Goal: Information Seeking & Learning: Find specific page/section

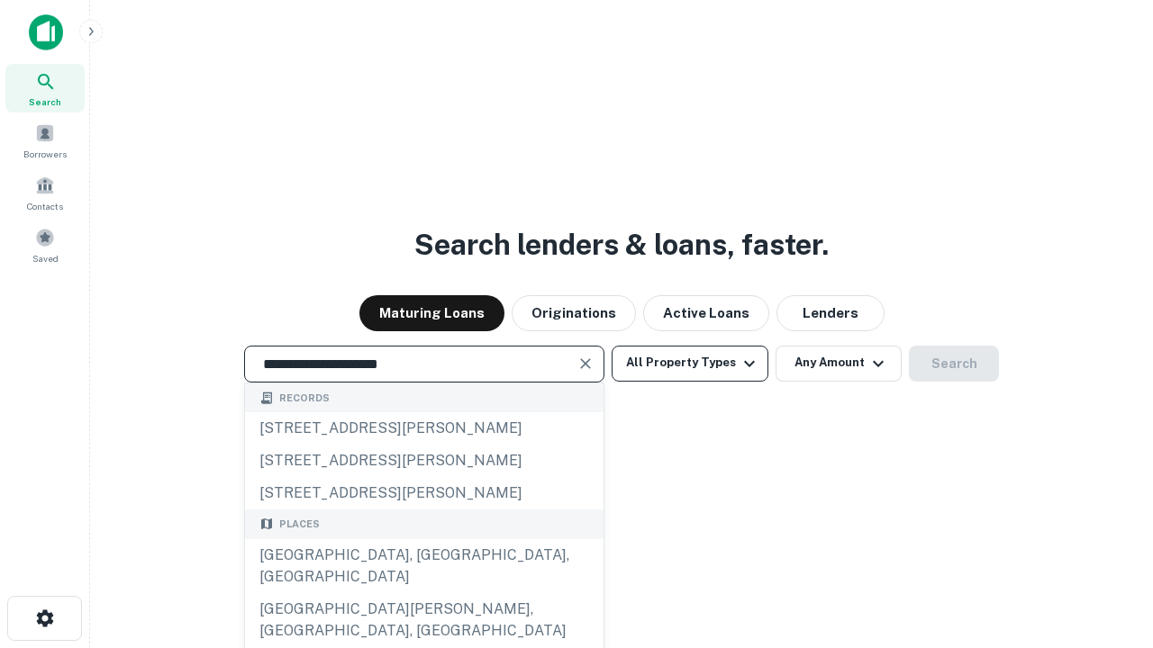
click at [423, 593] on div "[GEOGRAPHIC_DATA], [GEOGRAPHIC_DATA], [GEOGRAPHIC_DATA]" at bounding box center [424, 566] width 358 height 54
type input "**********"
click at [690, 363] on button "All Property Types" at bounding box center [689, 364] width 157 height 36
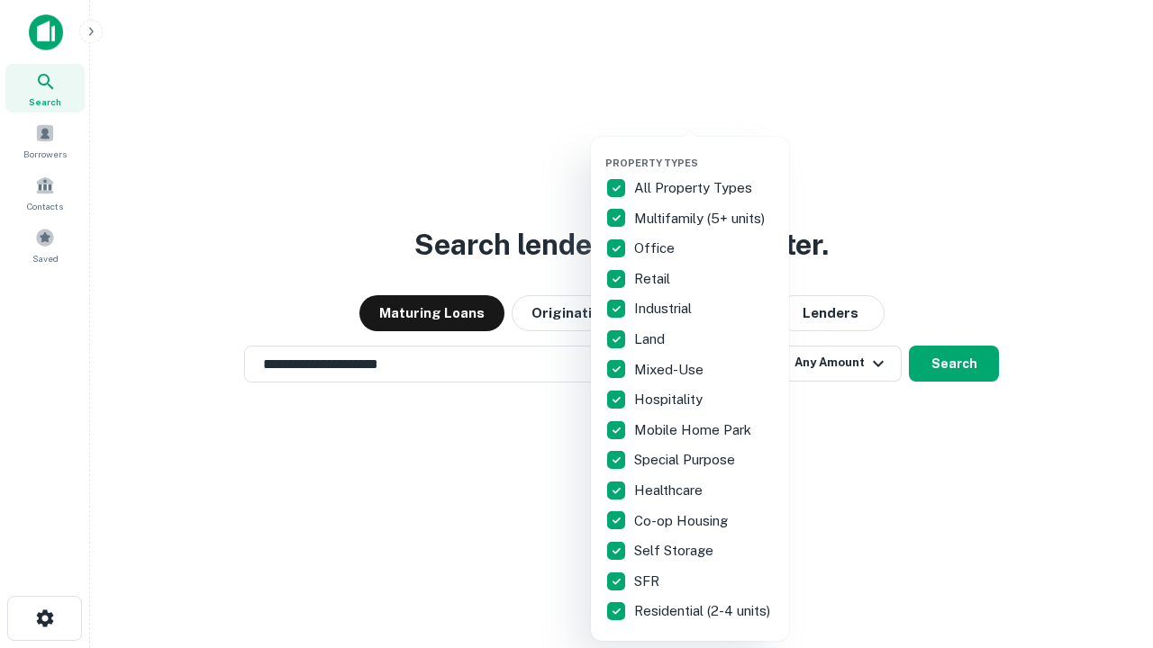
click at [704, 151] on button "button" at bounding box center [704, 151] width 198 height 1
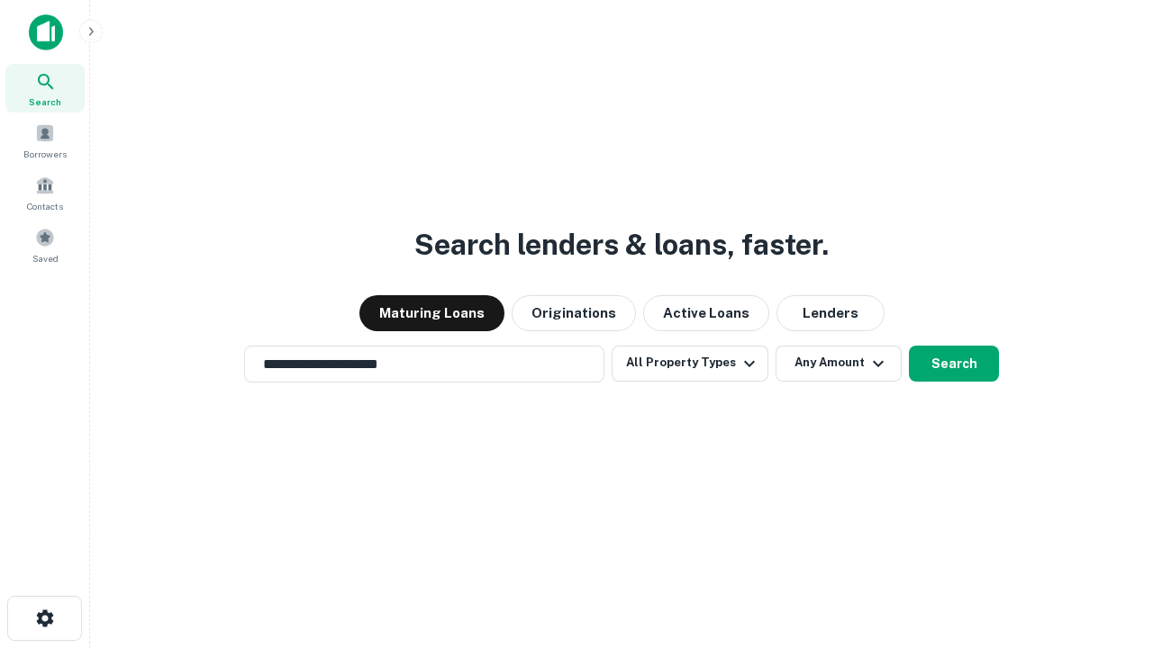
scroll to position [28, 0]
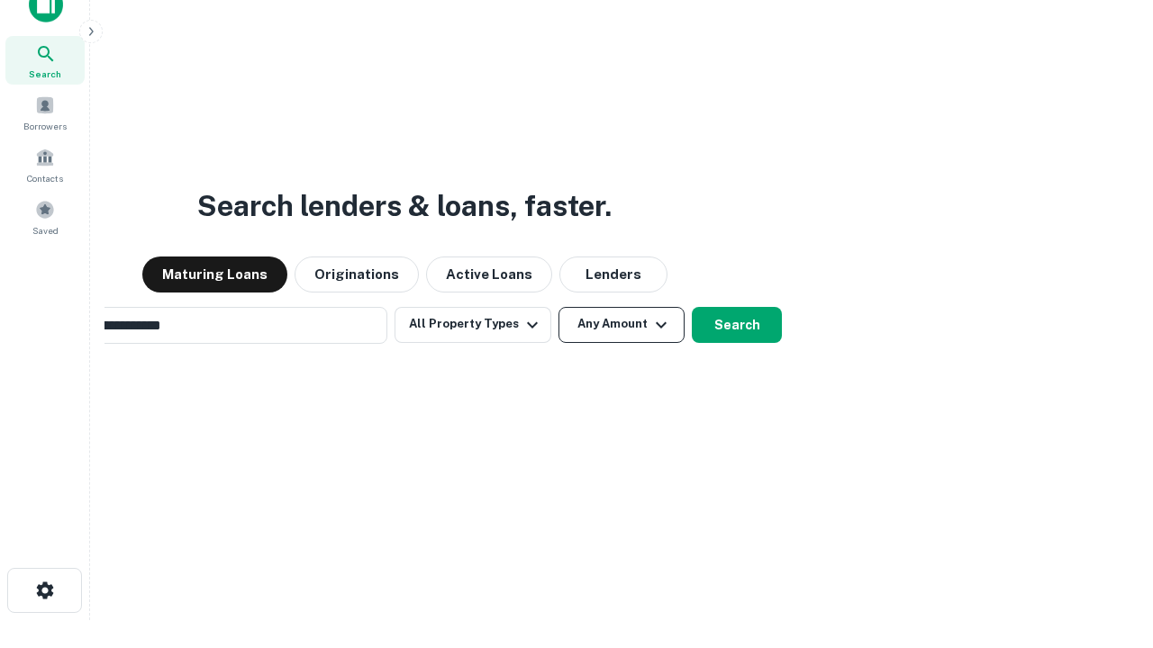
click at [558, 307] on button "Any Amount" at bounding box center [621, 325] width 126 height 36
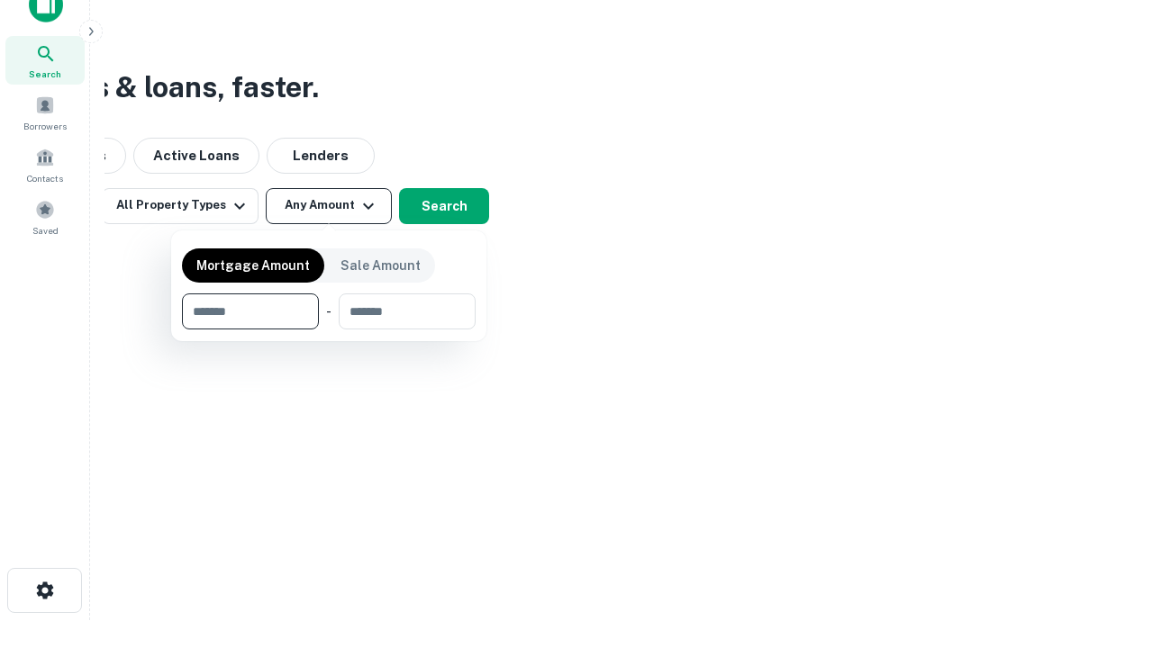
scroll to position [29, 0]
type input "*******"
click at [329, 330] on button "button" at bounding box center [329, 330] width 294 height 1
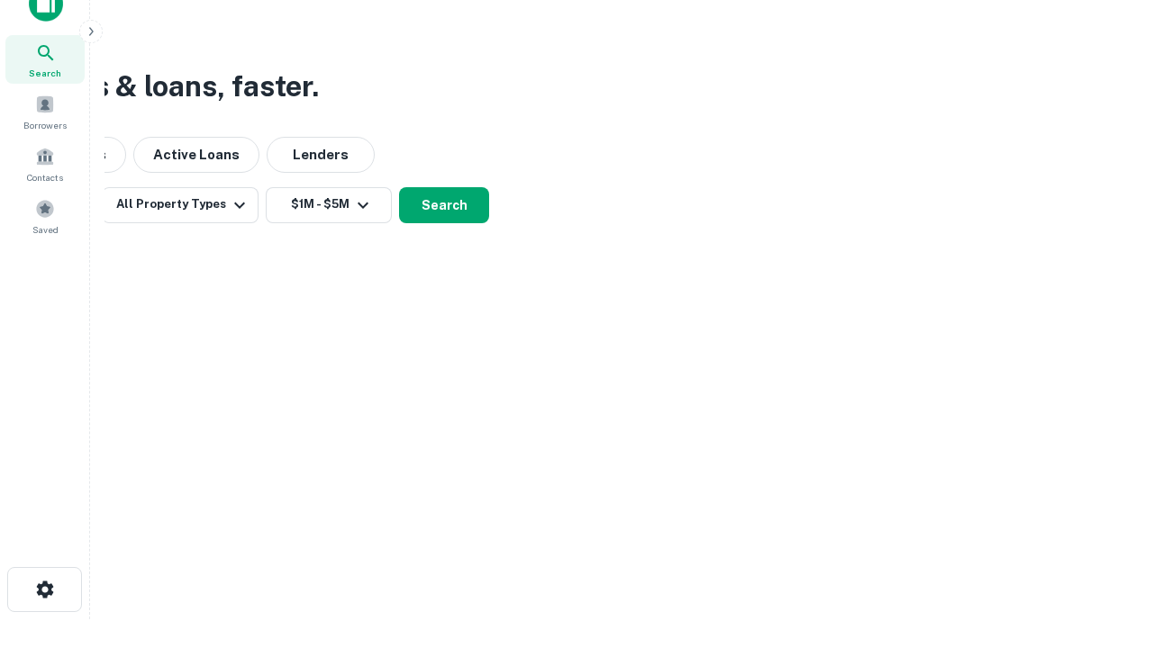
scroll to position [28, 0]
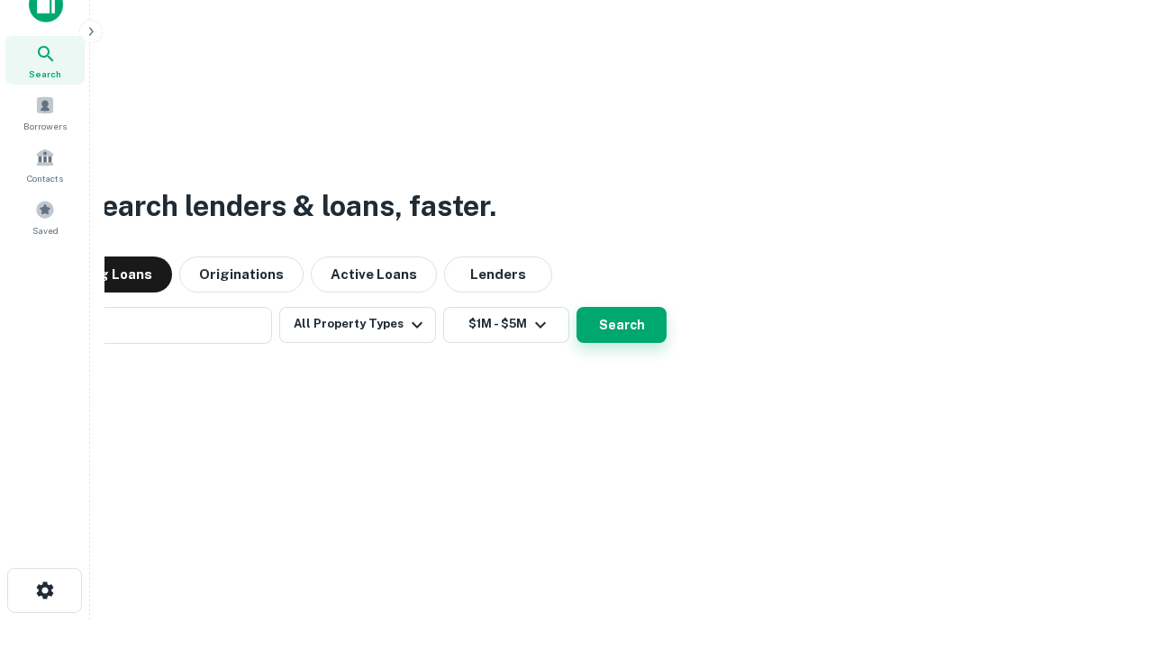
click at [576, 307] on button "Search" at bounding box center [621, 325] width 90 height 36
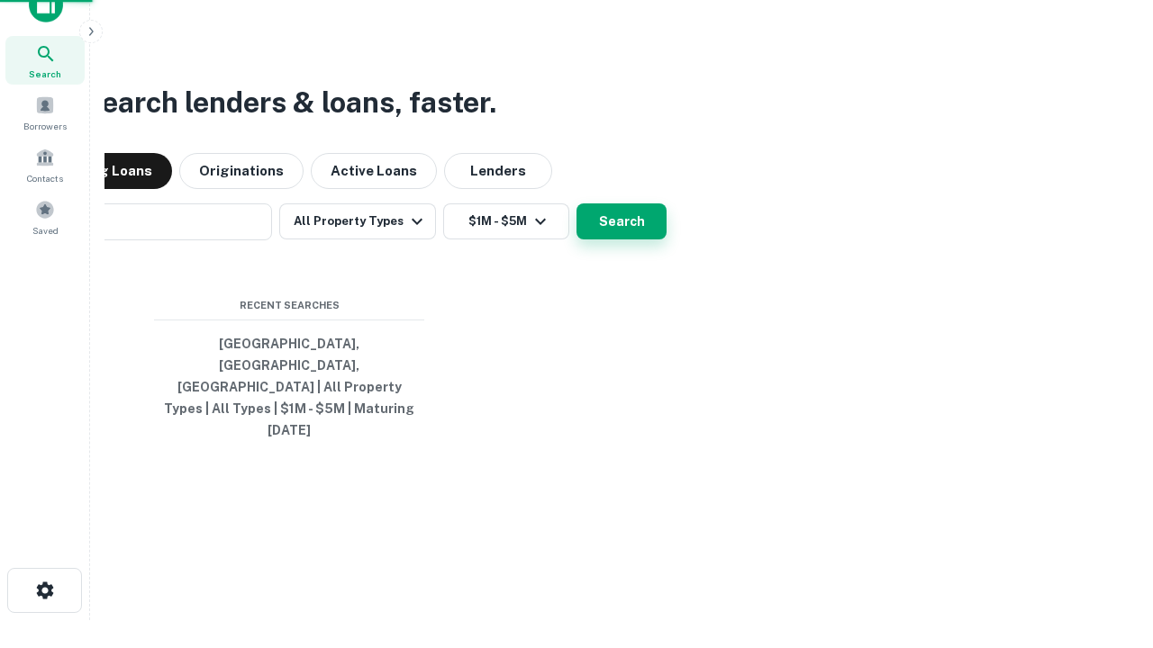
scroll to position [29, 0]
